Goal: Information Seeking & Learning: Learn about a topic

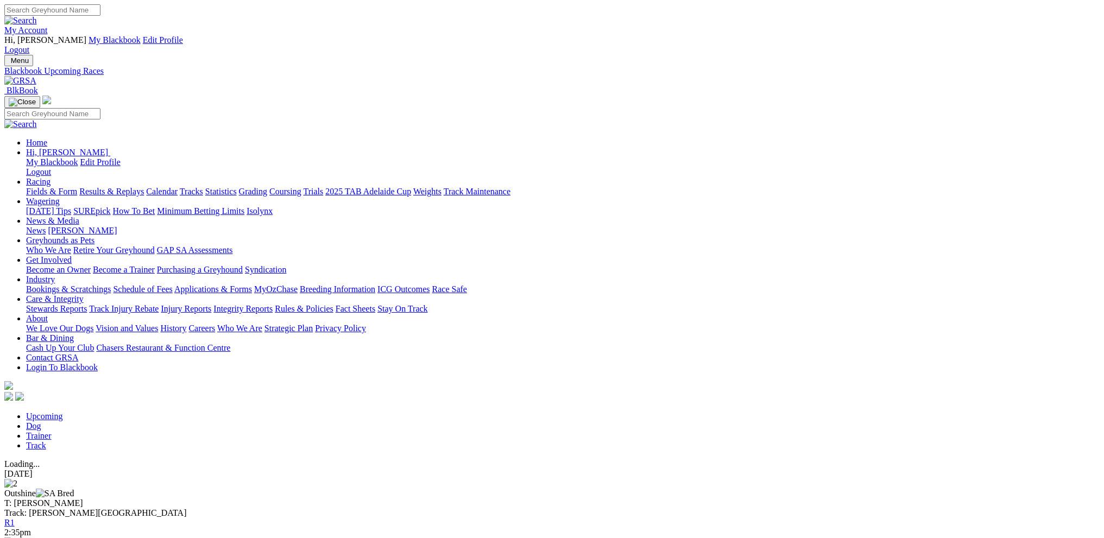
click at [15, 518] on link "R1" at bounding box center [9, 522] width 10 height 9
